Goal: Check status: Check status

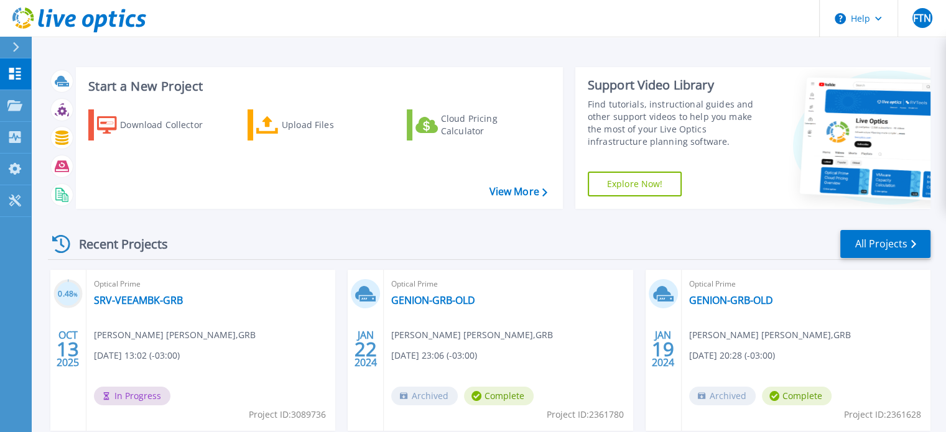
scroll to position [62, 0]
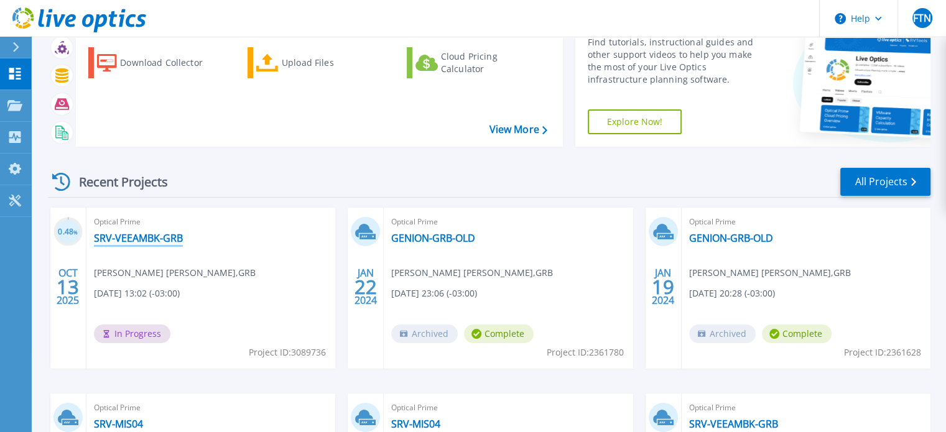
click at [150, 236] on link "SRV-VEEAMBK-GRB" at bounding box center [138, 238] width 89 height 12
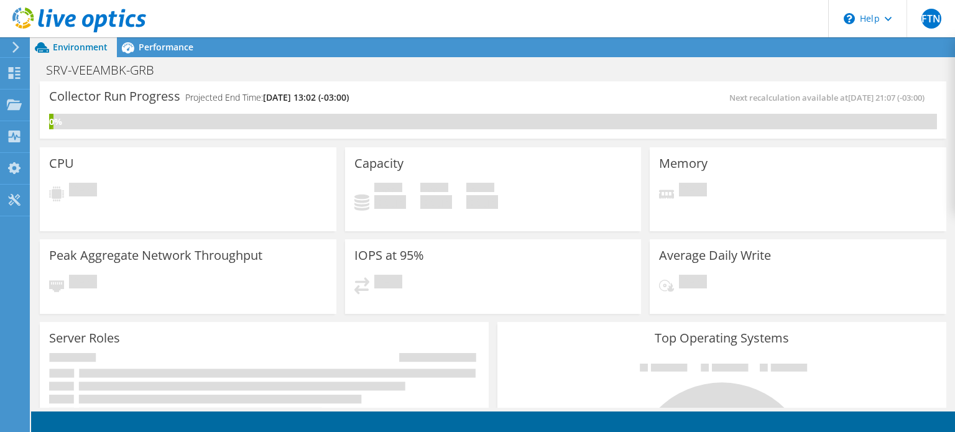
scroll to position [124, 0]
click at [241, 171] on div "CPU Pending" at bounding box center [188, 189] width 297 height 84
